Goal: Find specific page/section: Find specific page/section

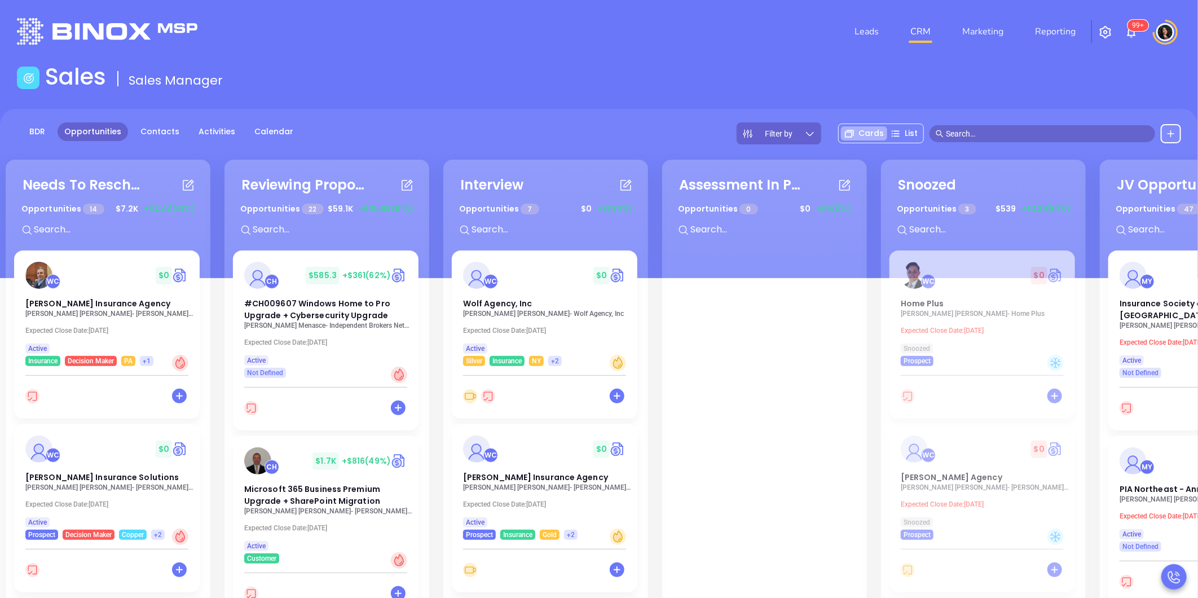
click at [984, 134] on input "text" at bounding box center [1047, 134] width 203 height 12
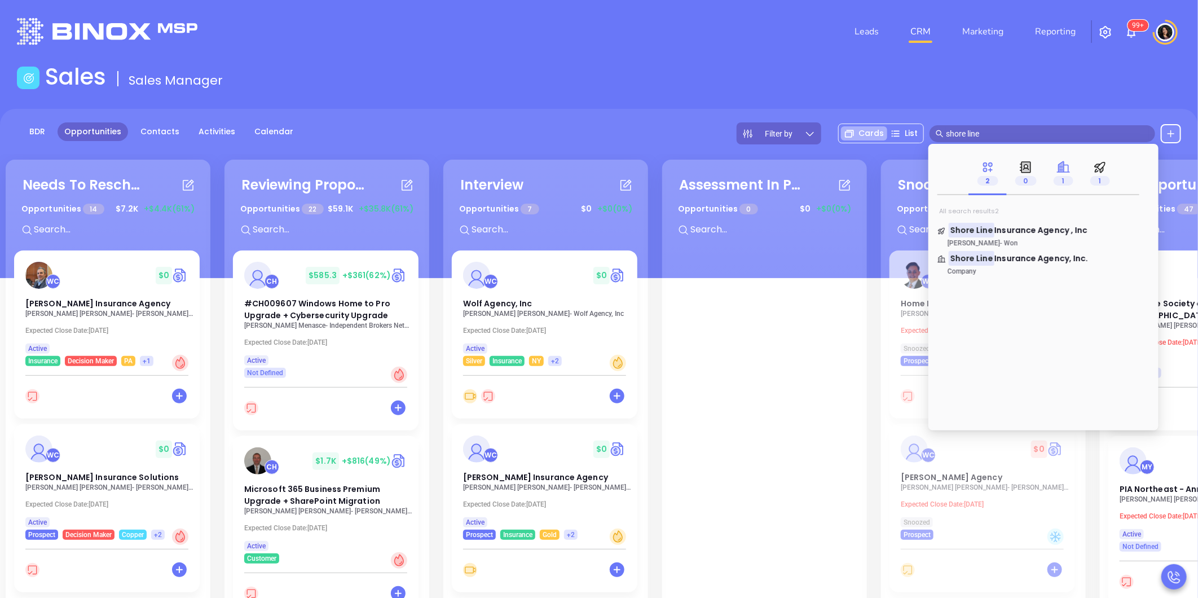
type input "shore line"
click at [1062, 171] on icon at bounding box center [1061, 166] width 5 height 11
click at [1021, 227] on span "Insurance Agency, Inc." at bounding box center [1042, 230] width 94 height 11
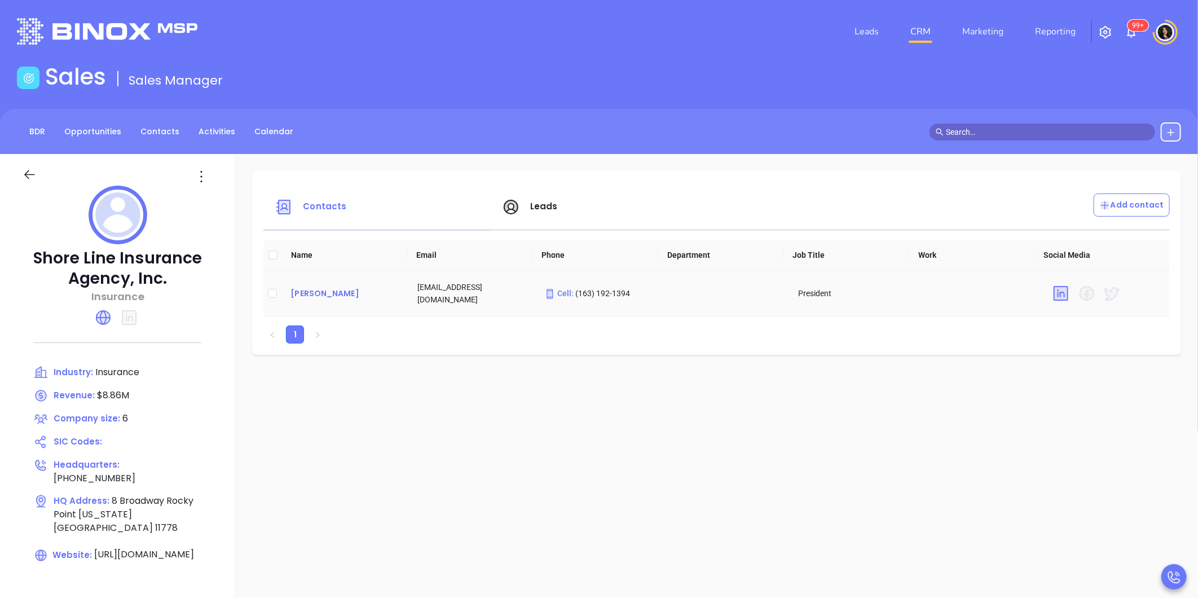
click at [326, 299] on div "[PERSON_NAME]" at bounding box center [345, 294] width 109 height 14
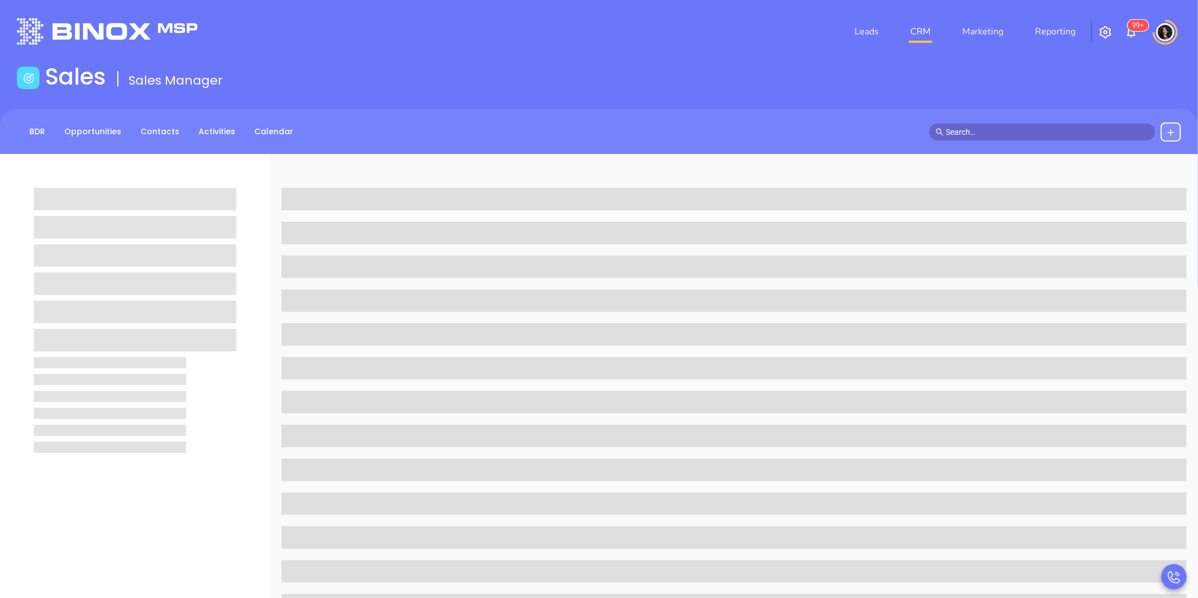
click at [865, 104] on main "Sales Sales Manager BDR Opportunities Contacts Activities Calendar Call Now Cal…" at bounding box center [599, 482] width 1198 height 838
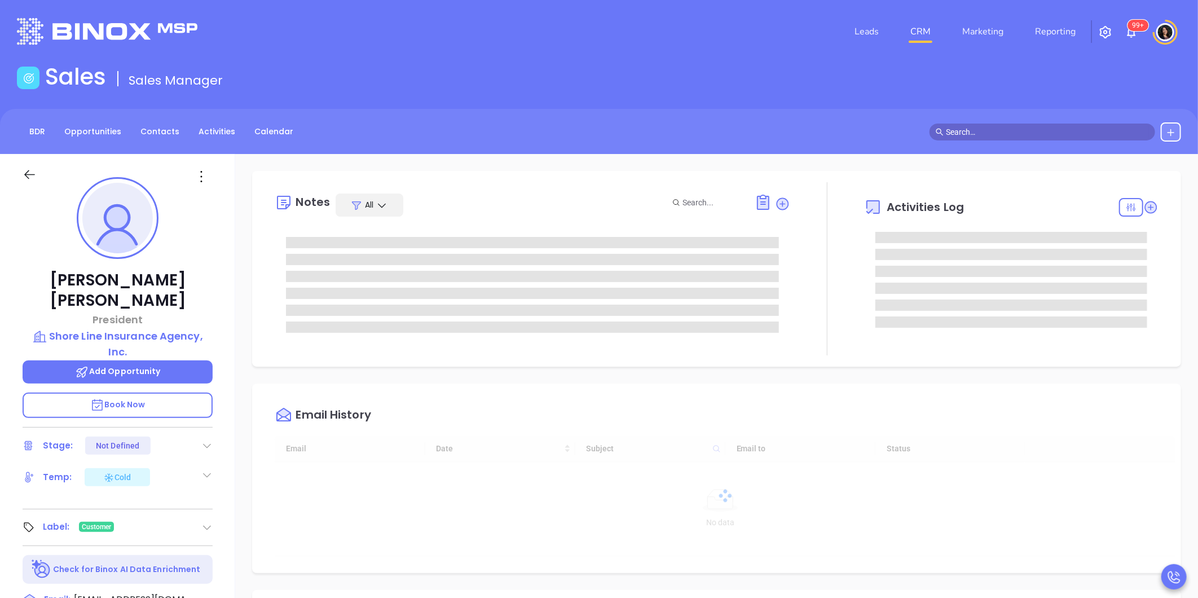
type input "[DATE]"
type input "[PERSON_NAME]"
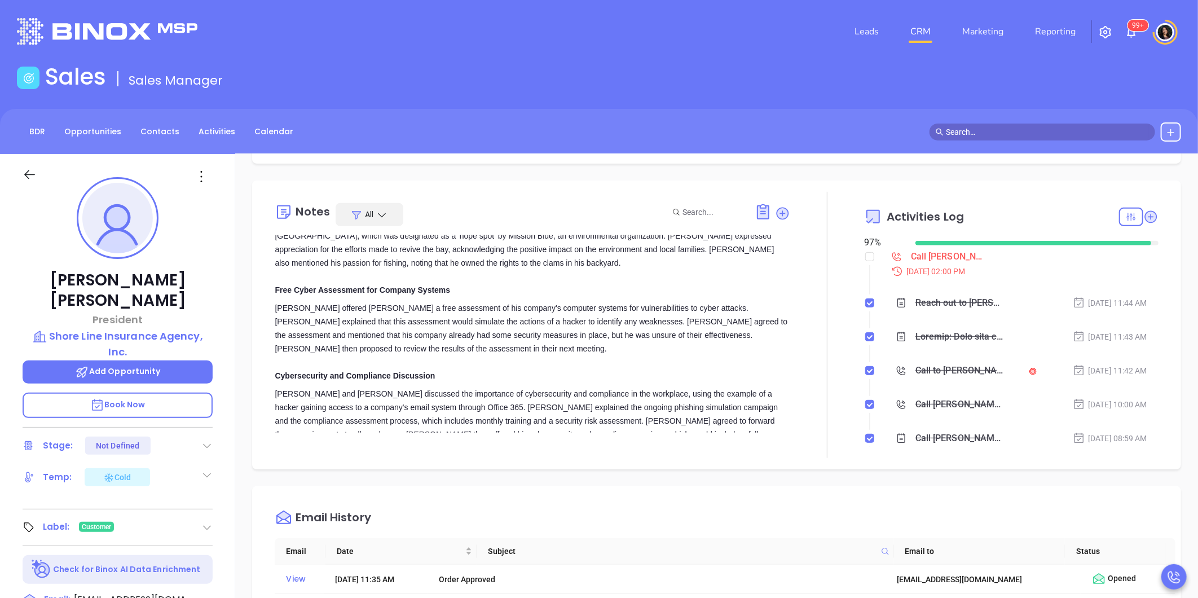
scroll to position [346, 0]
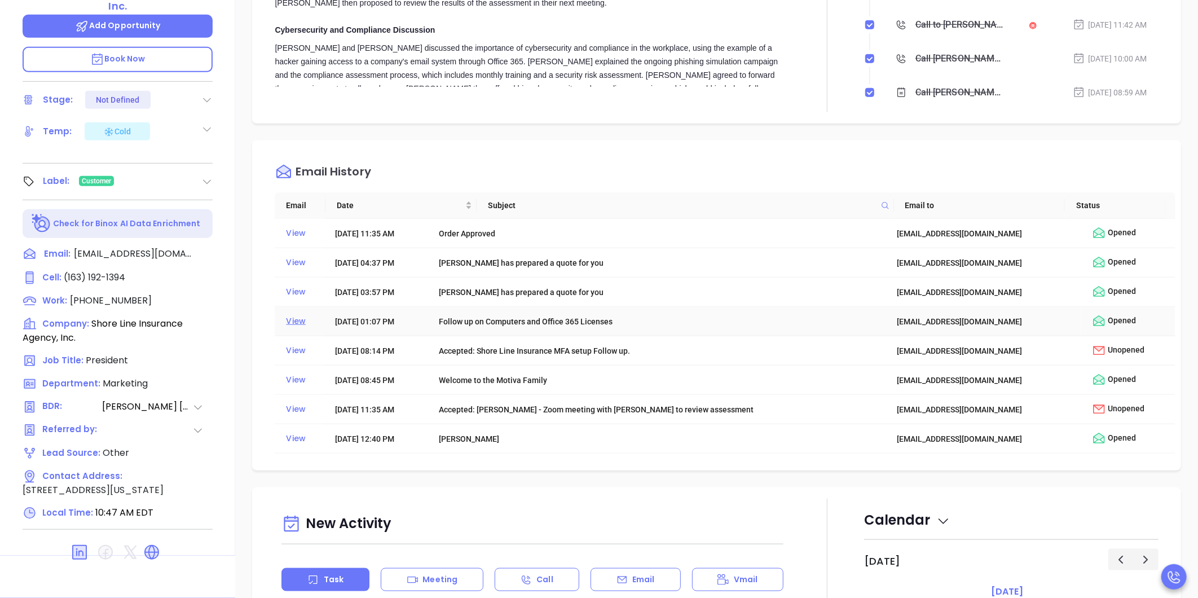
click at [289, 328] on div "View" at bounding box center [302, 321] width 33 height 15
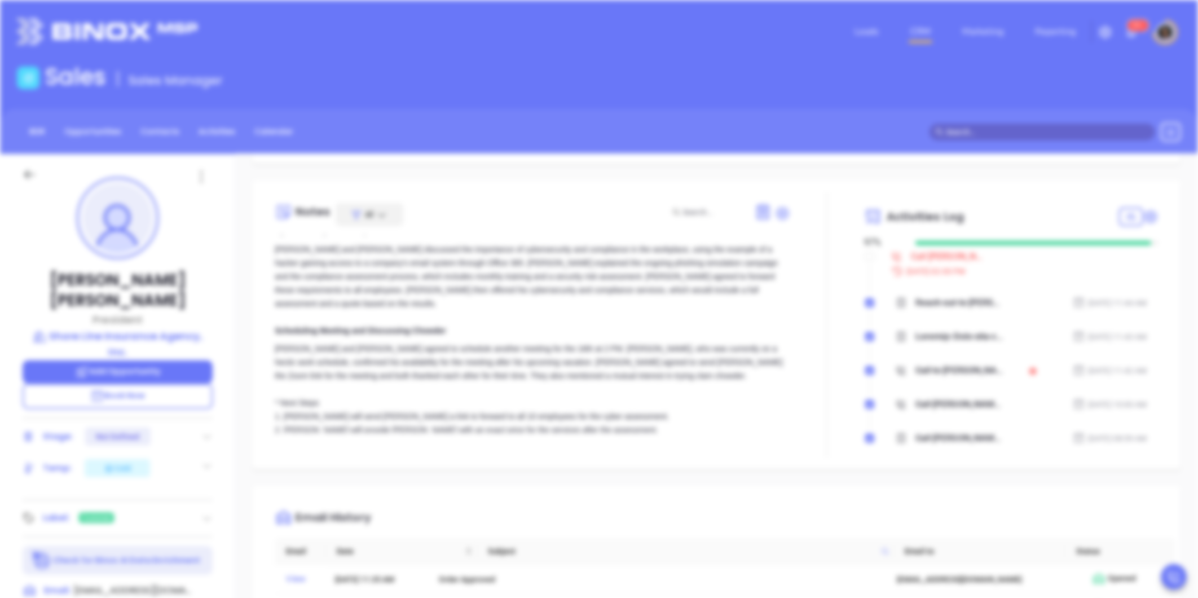
scroll to position [0, 0]
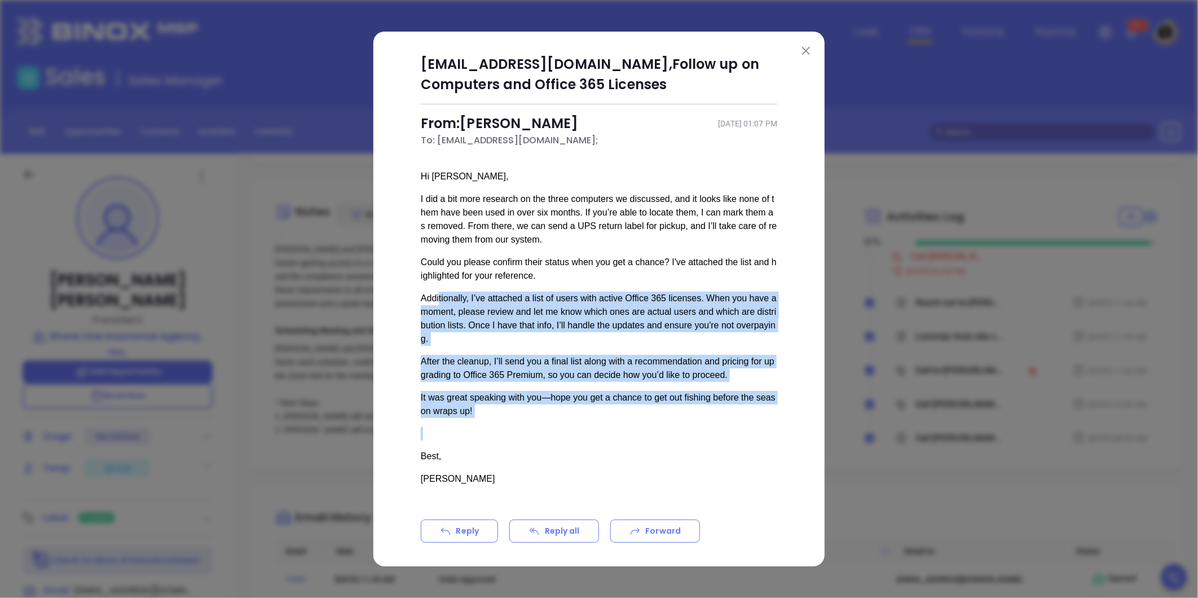
drag, startPoint x: 438, startPoint y: 301, endPoint x: 732, endPoint y: 413, distance: 314.0
click at [732, 413] on div "Hi [PERSON_NAME], I did a bit more research on the three computers we discussed…" at bounding box center [599, 339] width 357 height 339
drag, startPoint x: 732, startPoint y: 413, endPoint x: 584, endPoint y: 414, distance: 147.8
click at [584, 414] on div "Hi [PERSON_NAME], I did a bit more research on the three computers we discussed…" at bounding box center [599, 339] width 357 height 339
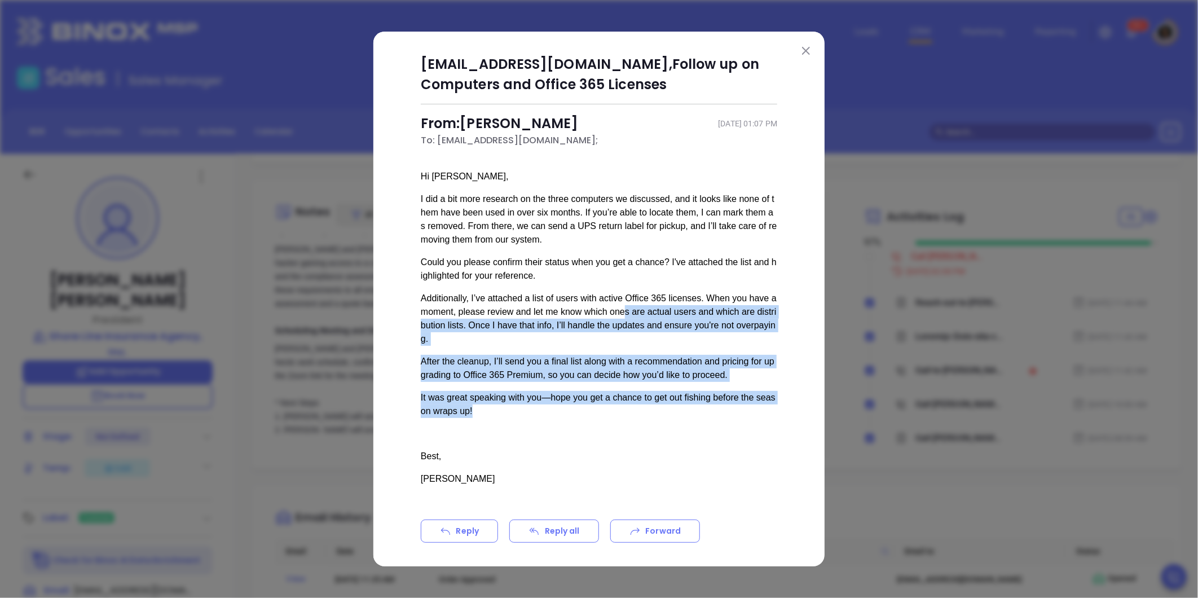
drag, startPoint x: 582, startPoint y: 317, endPoint x: 745, endPoint y: 402, distance: 184.0
click at [745, 402] on div "Hi [PERSON_NAME], I did a bit more research on the three computers we discussed…" at bounding box center [599, 339] width 357 height 339
drag, startPoint x: 745, startPoint y: 402, endPoint x: 588, endPoint y: 405, distance: 157.5
click at [588, 405] on div "It was great speaking with you—hope you get a chance to get out fishing before …" at bounding box center [599, 404] width 357 height 27
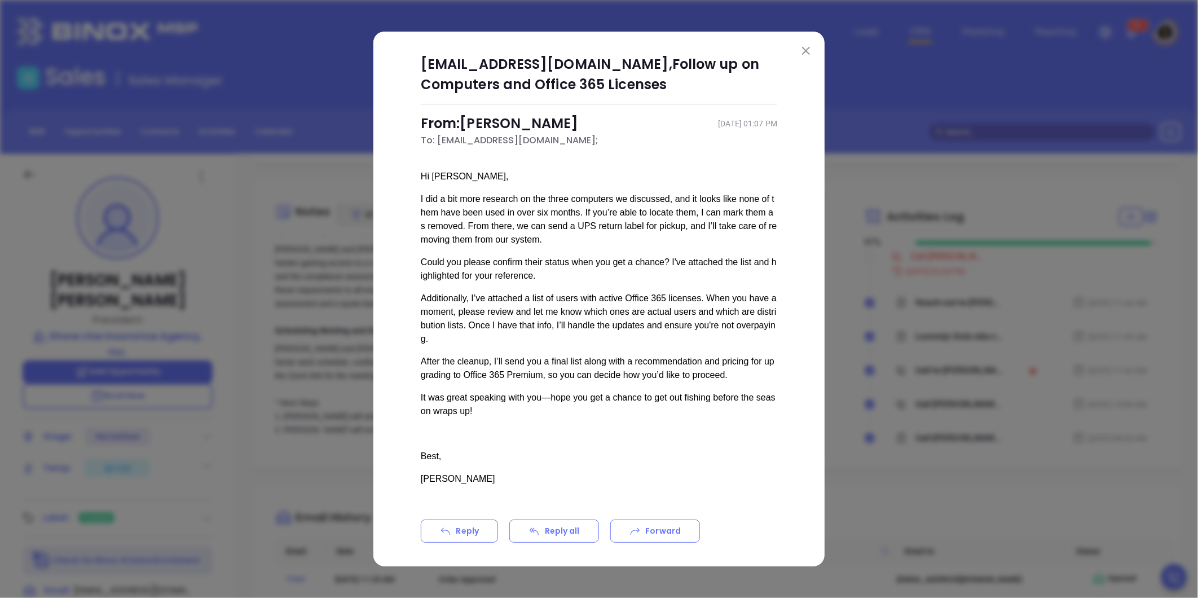
click at [580, 451] on div "Best," at bounding box center [599, 457] width 357 height 14
